Goal: Information Seeking & Learning: Learn about a topic

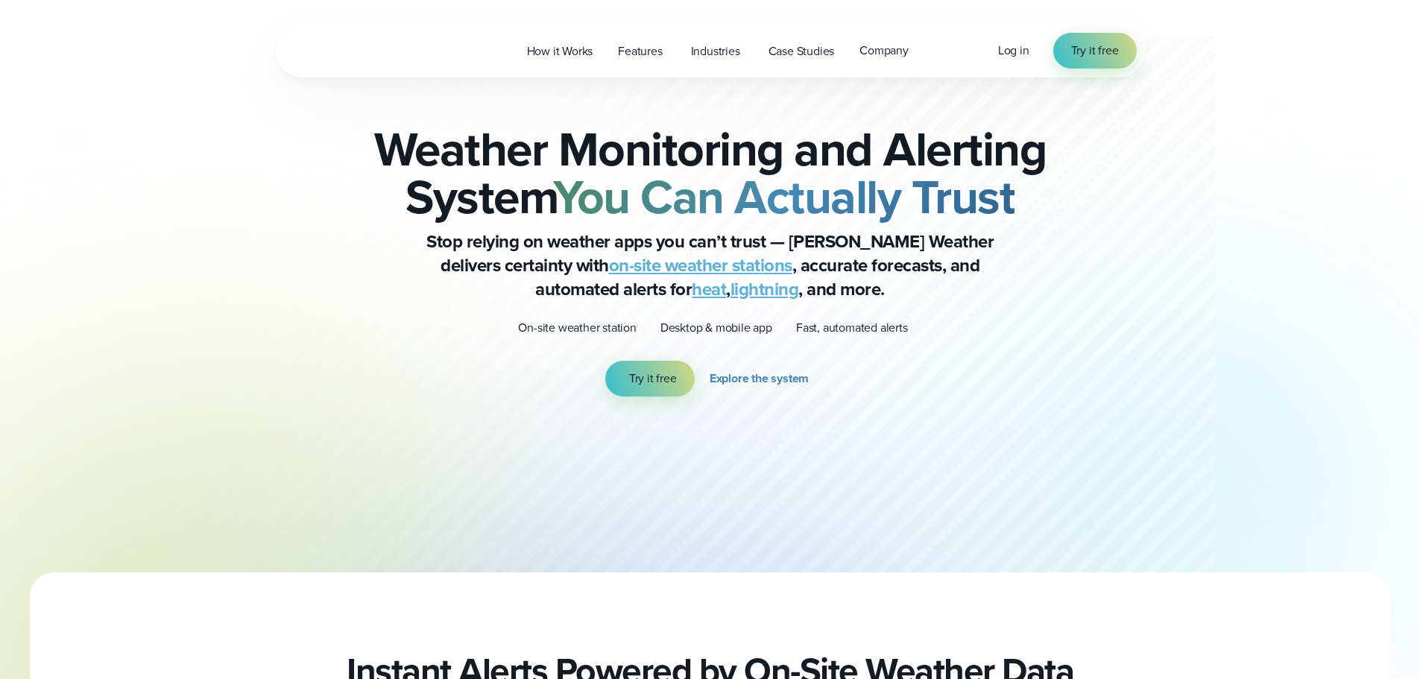
click at [645, 165] on h2 "Weather Monitoring and Alerting System You Can Actually Trust" at bounding box center [710, 172] width 721 height 95
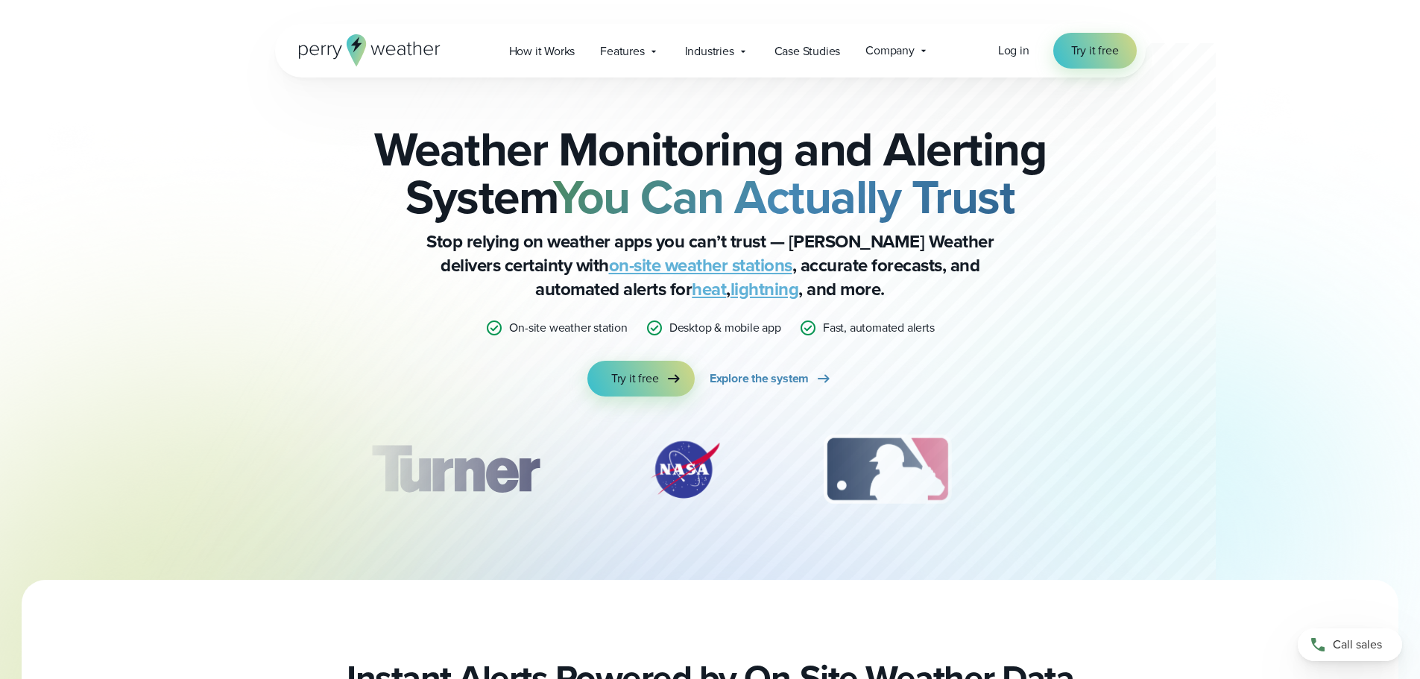
drag, startPoint x: 373, startPoint y: 285, endPoint x: 362, endPoint y: 289, distance: 11.1
click at [365, 289] on div "Weather Monitoring and Alerting System You Can Actually Trust Stop relying on w…" at bounding box center [710, 260] width 721 height 271
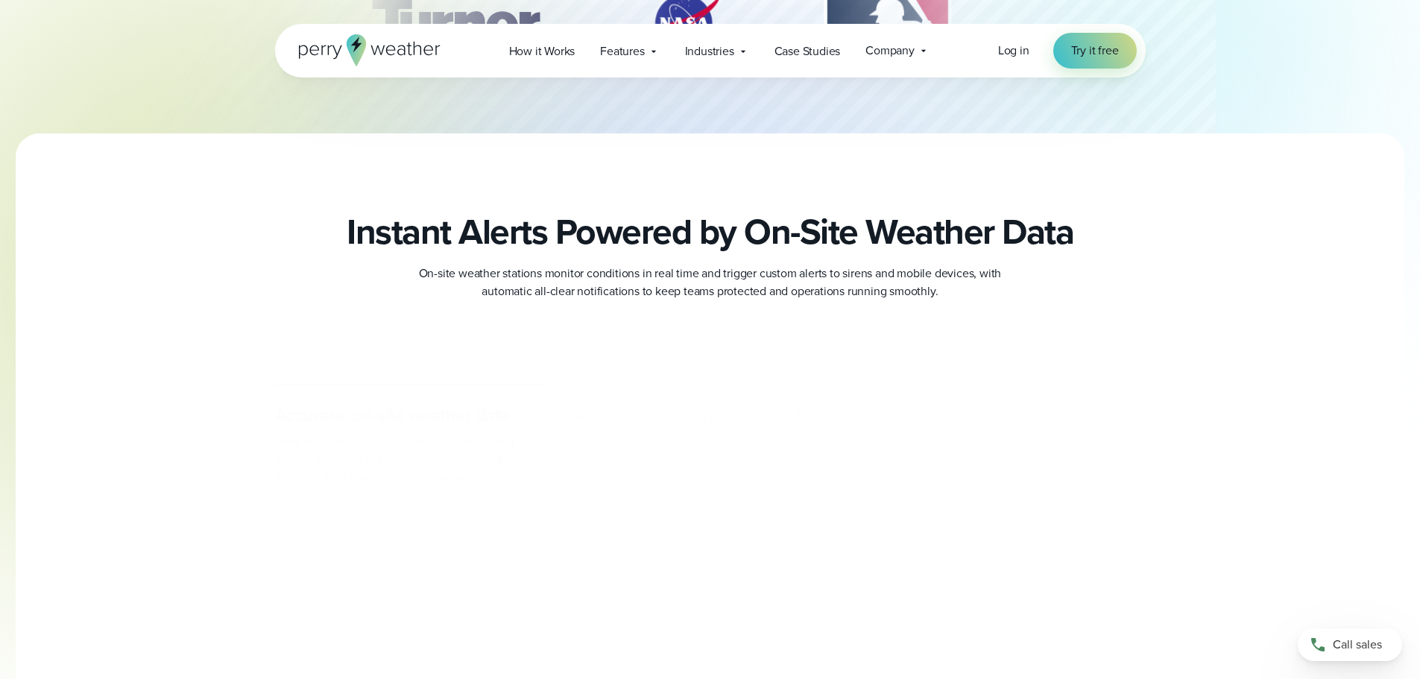
scroll to position [522, 0]
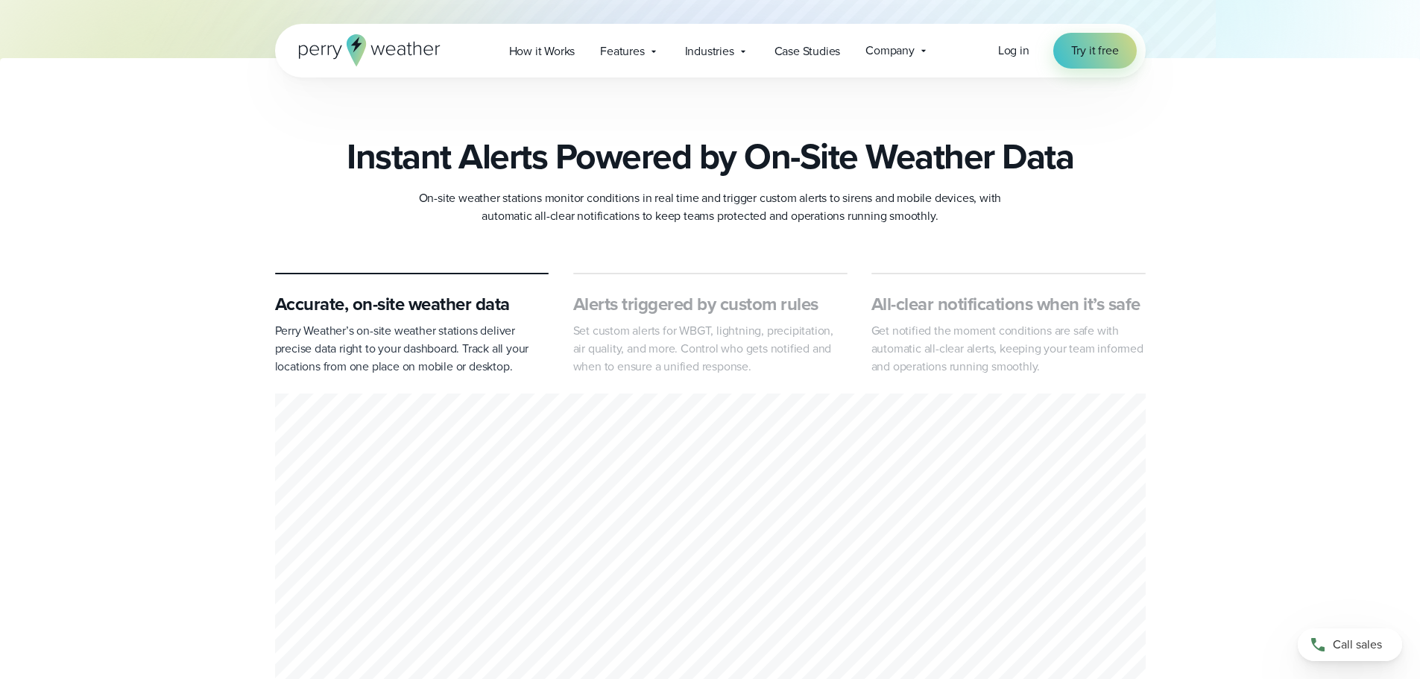
click at [645, 345] on p "Set custom alerts for WBGT, lightning, precipitation, air quality, and more. Co…" at bounding box center [710, 349] width 274 height 54
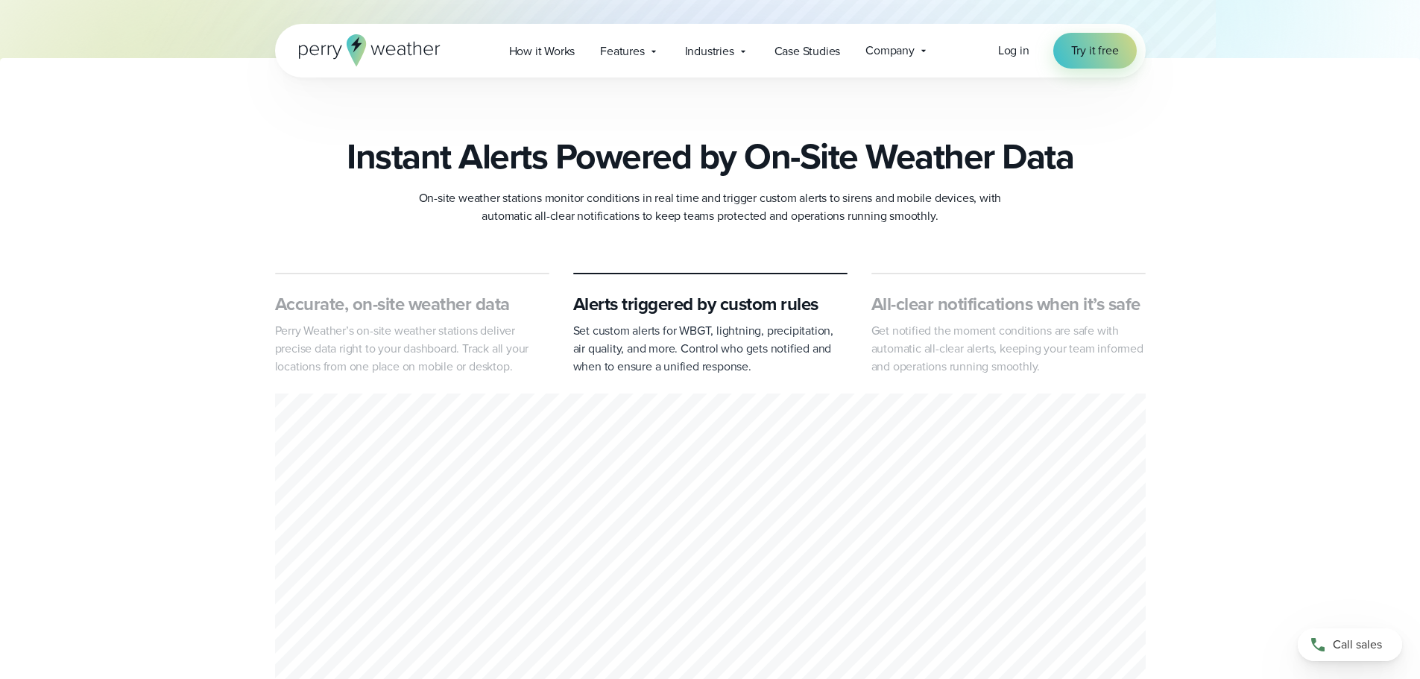
click at [926, 297] on h3 "All-clear notifications when it’s safe" at bounding box center [1008, 304] width 274 height 24
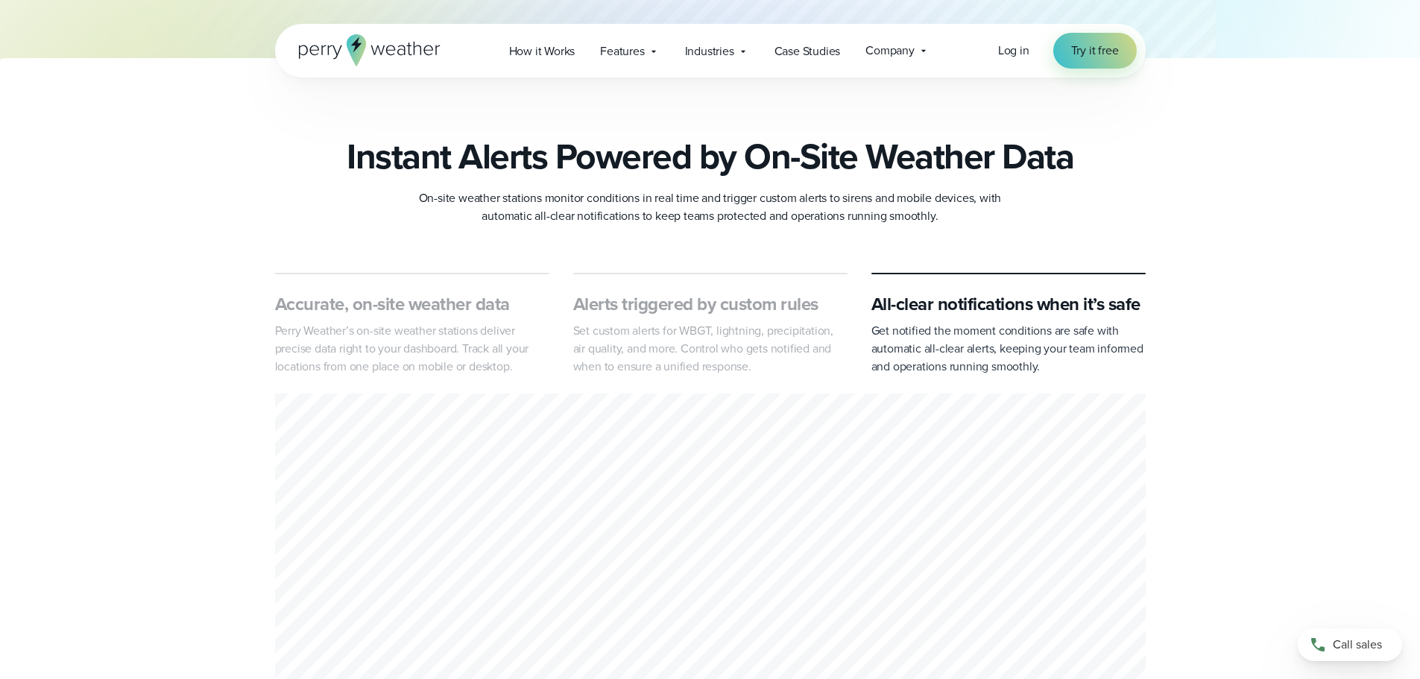
click at [660, 297] on h3 "Alerts triggered by custom rules" at bounding box center [710, 304] width 274 height 24
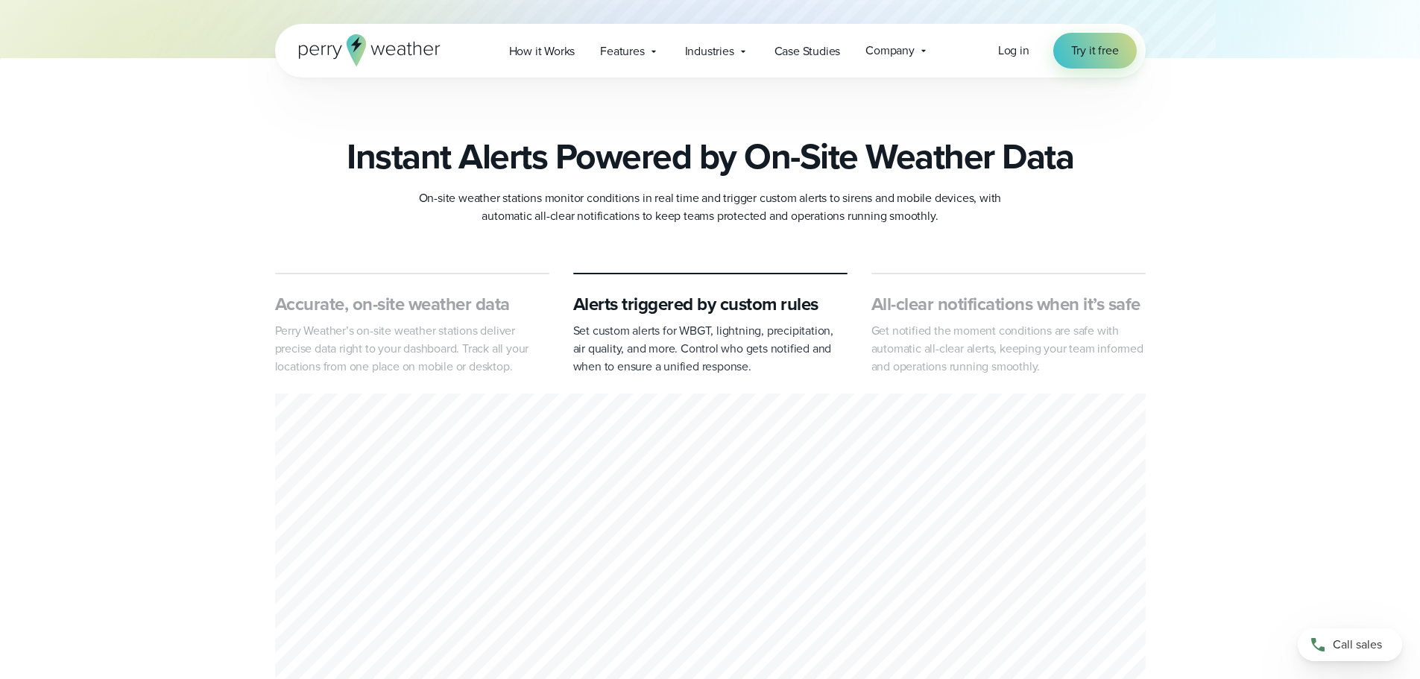
scroll to position [671, 0]
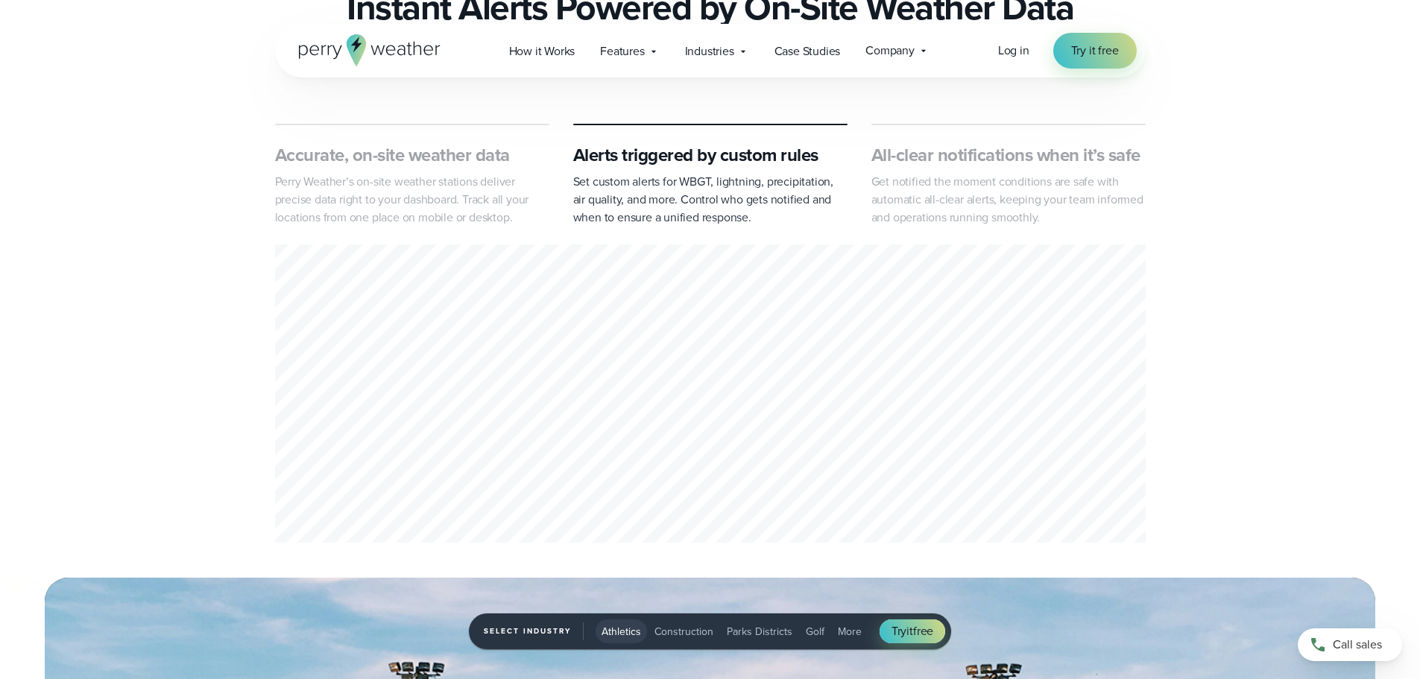
click at [961, 220] on p "Get notified the moment conditions are safe with automatic all-clear alerts, ke…" at bounding box center [1008, 200] width 274 height 54
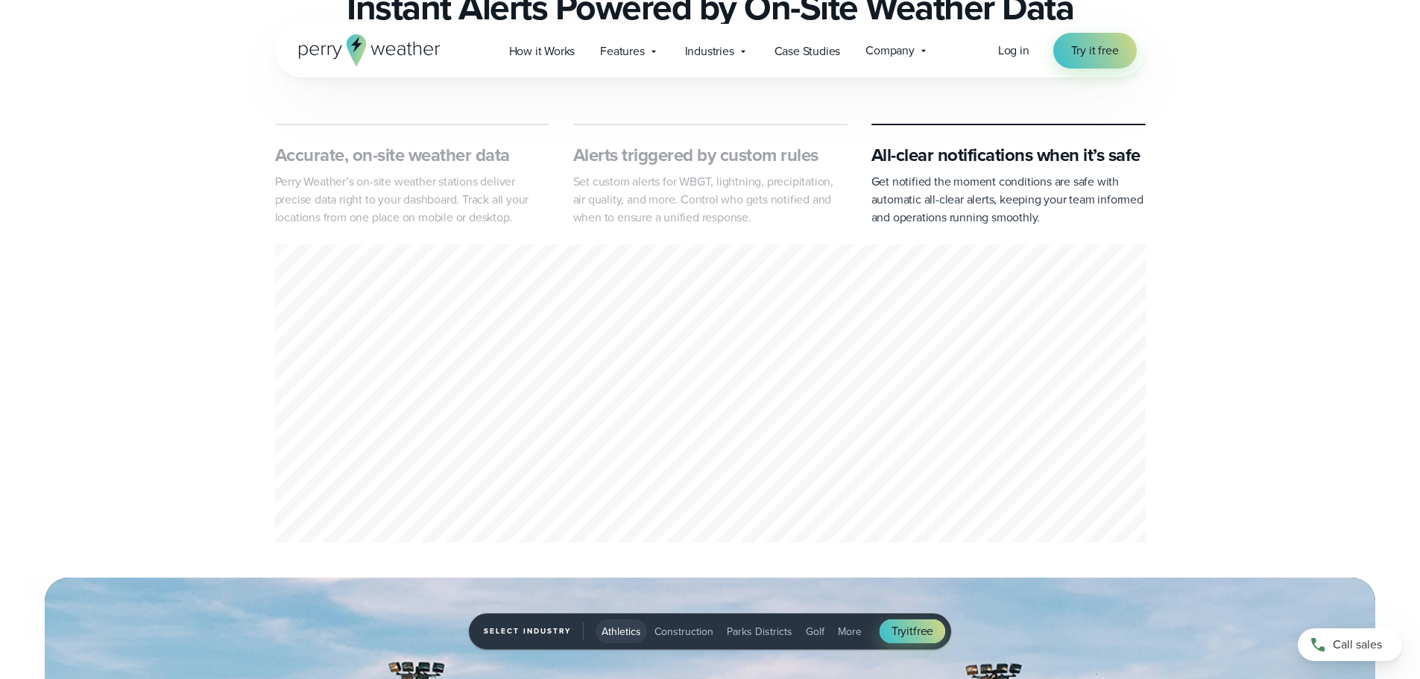
click at [1212, 280] on div "Accurate, on-site weather data Perry Weather’s on-site weather stations deliver…" at bounding box center [710, 336] width 1073 height 424
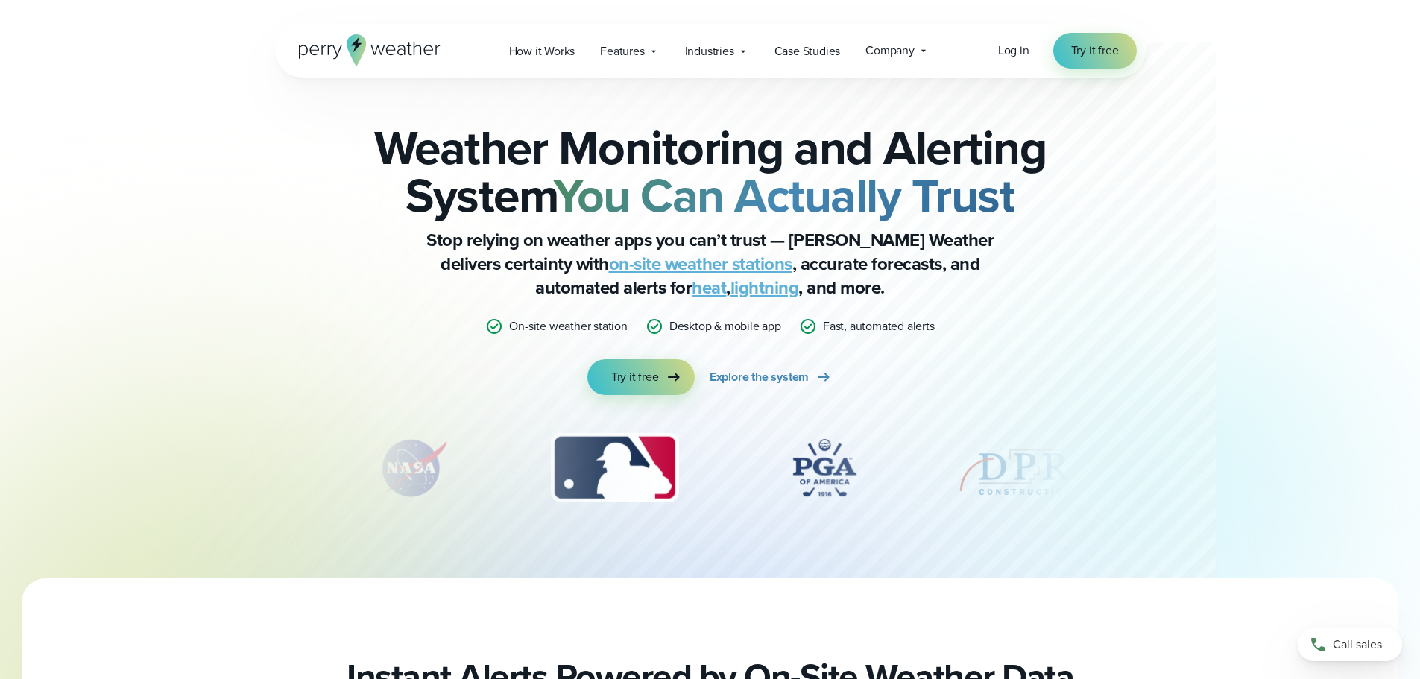
scroll to position [0, 0]
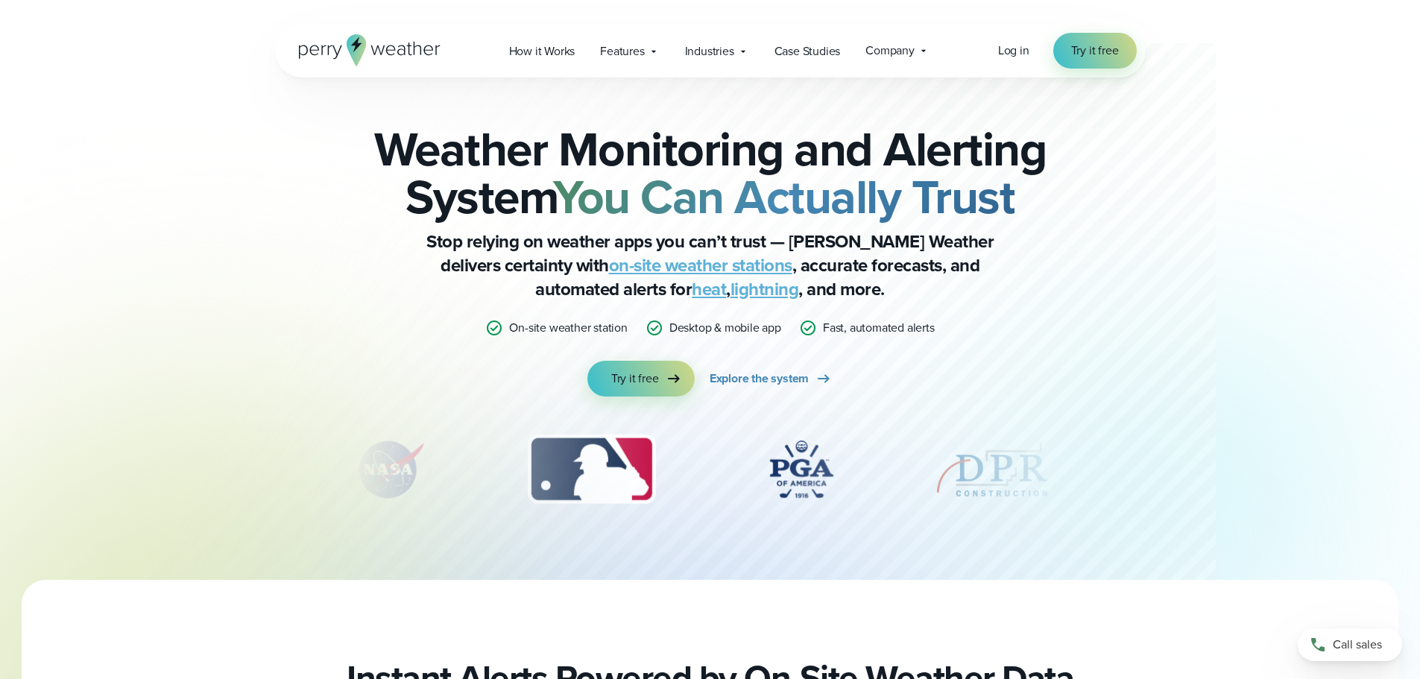
click at [1044, 249] on div "Weather Monitoring and Alerting System You Can Actually Trust Stop relying on w…" at bounding box center [710, 260] width 721 height 271
click at [1082, 263] on div "Weather Monitoring and Alerting System You Can Actually Trust Stop relying on w…" at bounding box center [710, 329] width 870 height 502
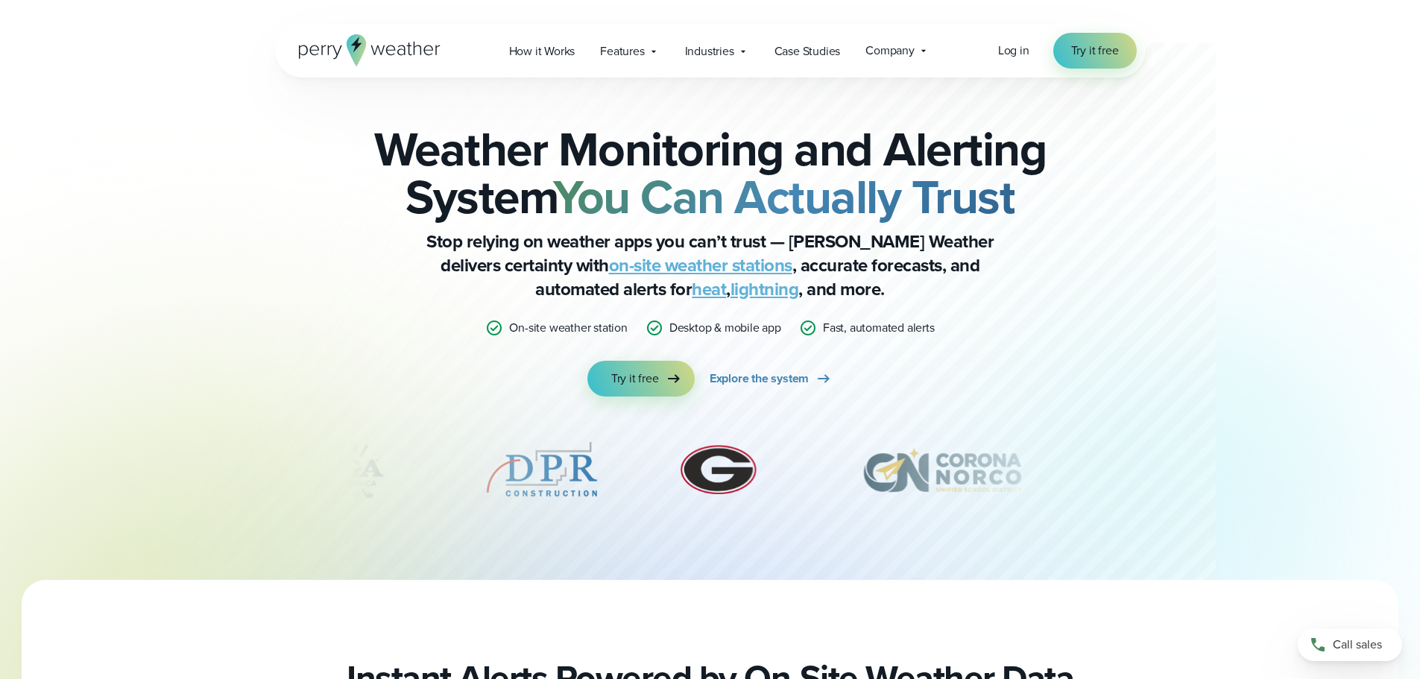
drag, startPoint x: 1013, startPoint y: 481, endPoint x: 955, endPoint y: 487, distance: 58.4
click at [1014, 478] on img "7 of 12" at bounding box center [942, 469] width 212 height 75
